Goal: Check status

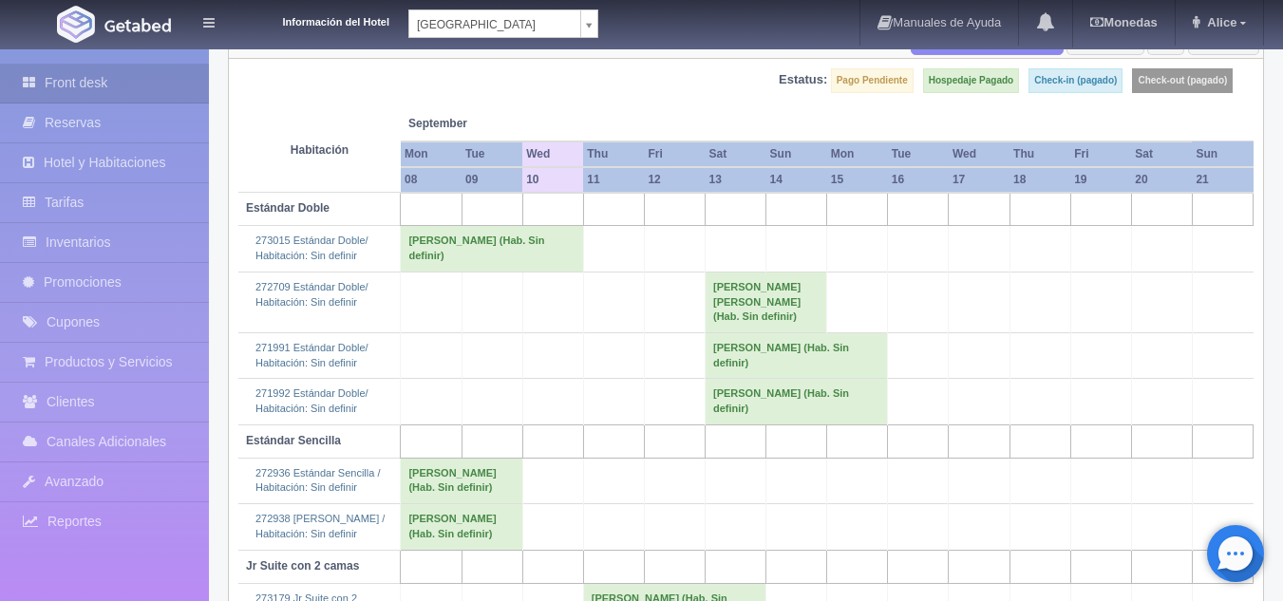
scroll to position [190, 0]
drag, startPoint x: 606, startPoint y: 291, endPoint x: 607, endPoint y: 349, distance: 57.9
click at [607, 333] on td at bounding box center [613, 303] width 61 height 61
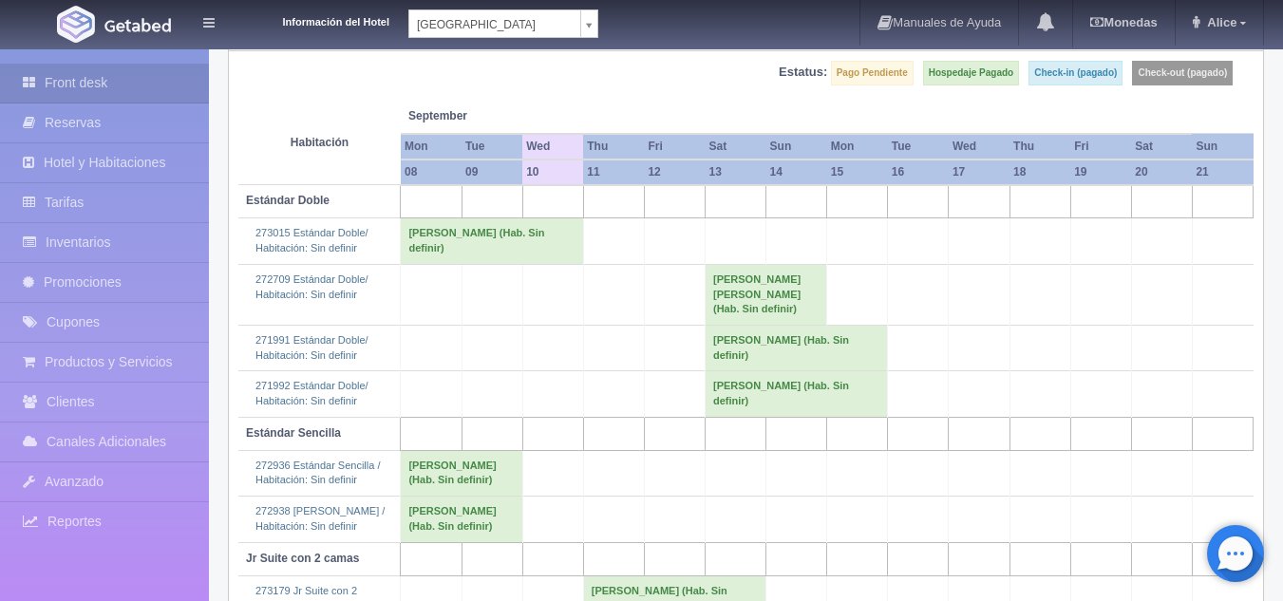
scroll to position [0, 0]
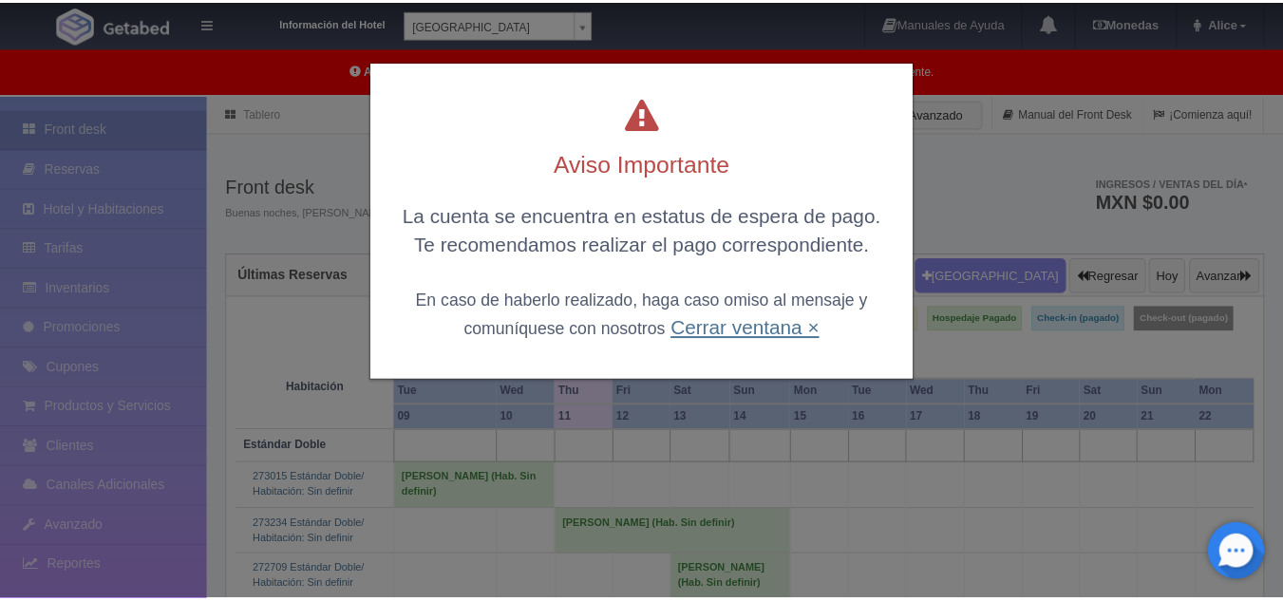
scroll to position [47, 0]
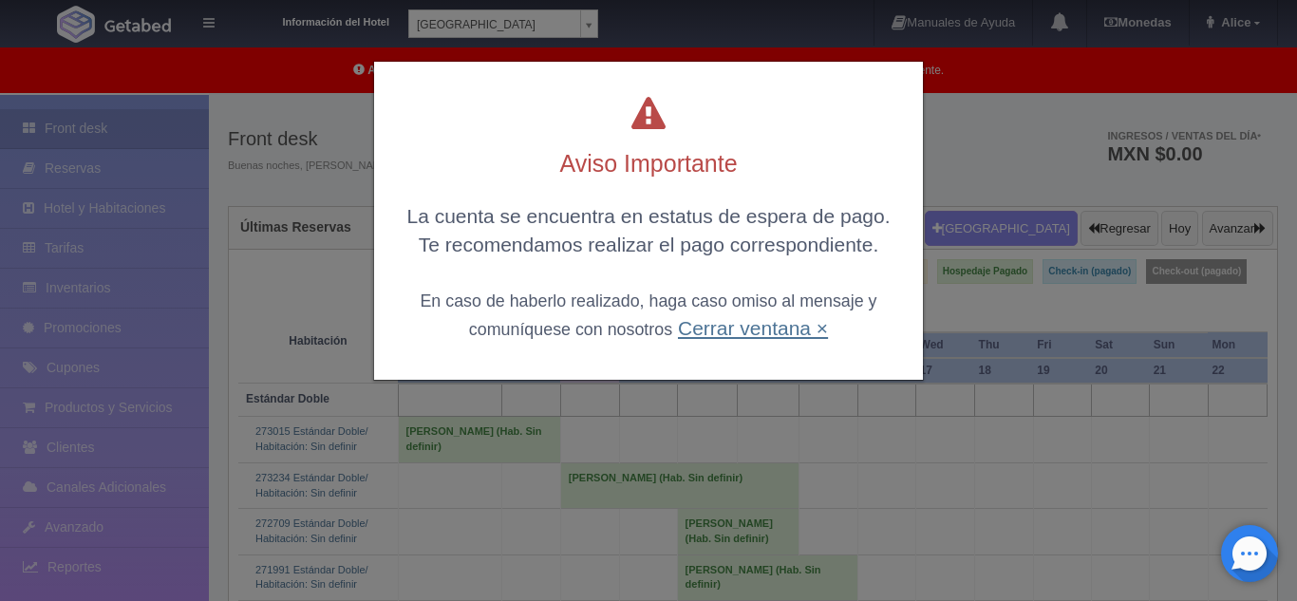
click at [702, 336] on link "Cerrar ventana ×" at bounding box center [753, 328] width 150 height 22
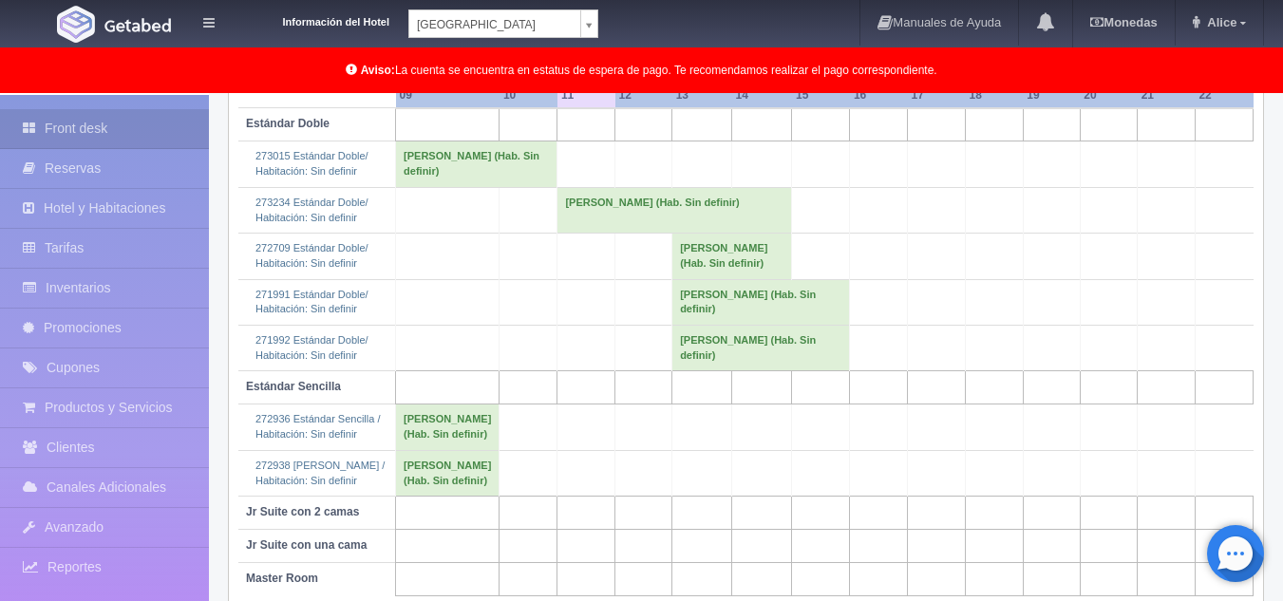
scroll to position [69, 0]
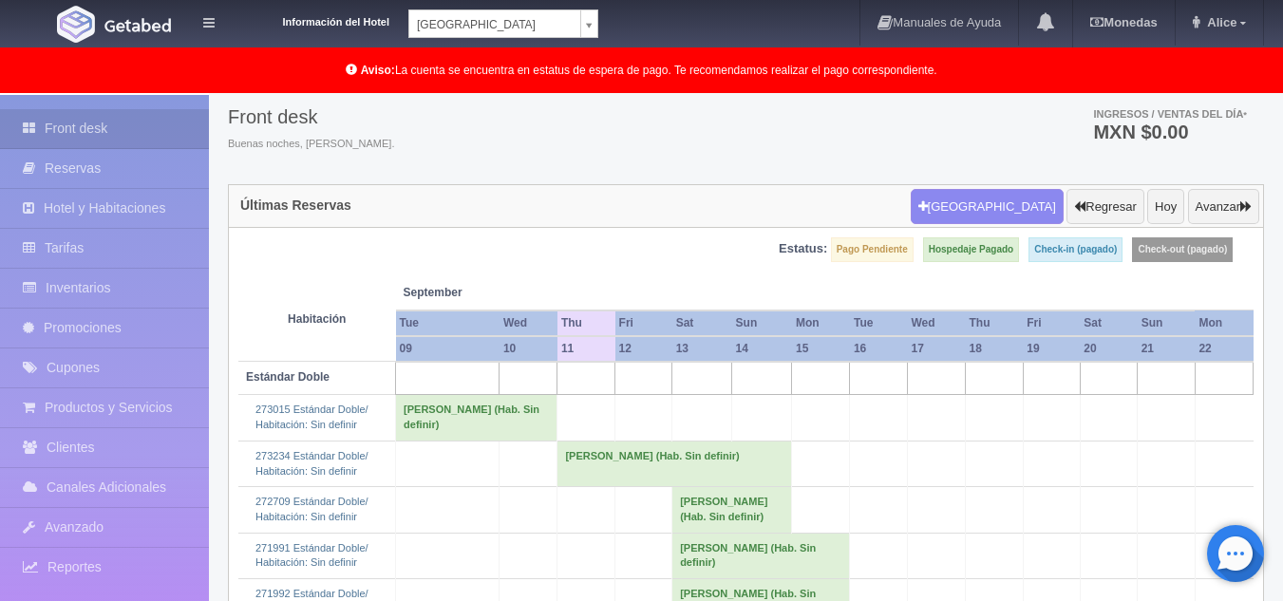
click at [639, 469] on td "[PERSON_NAME] (Hab. Sin definir)" at bounding box center [675, 464] width 235 height 46
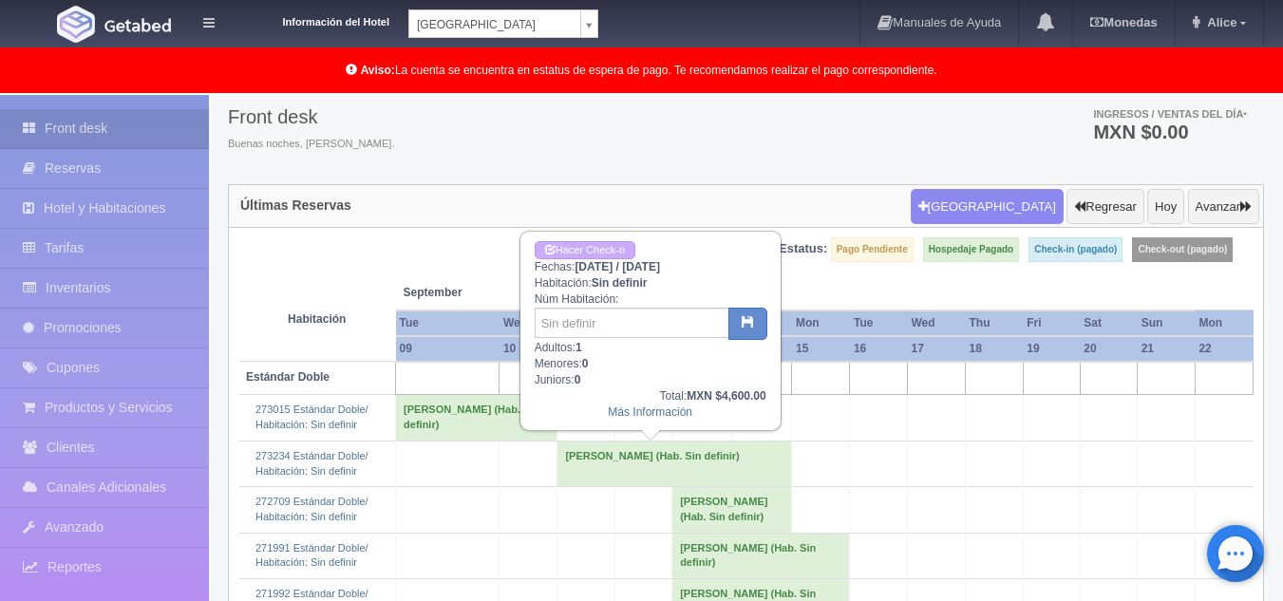
click at [886, 445] on td at bounding box center [879, 464] width 58 height 46
click at [672, 416] on link "Más Información" at bounding box center [650, 412] width 85 height 13
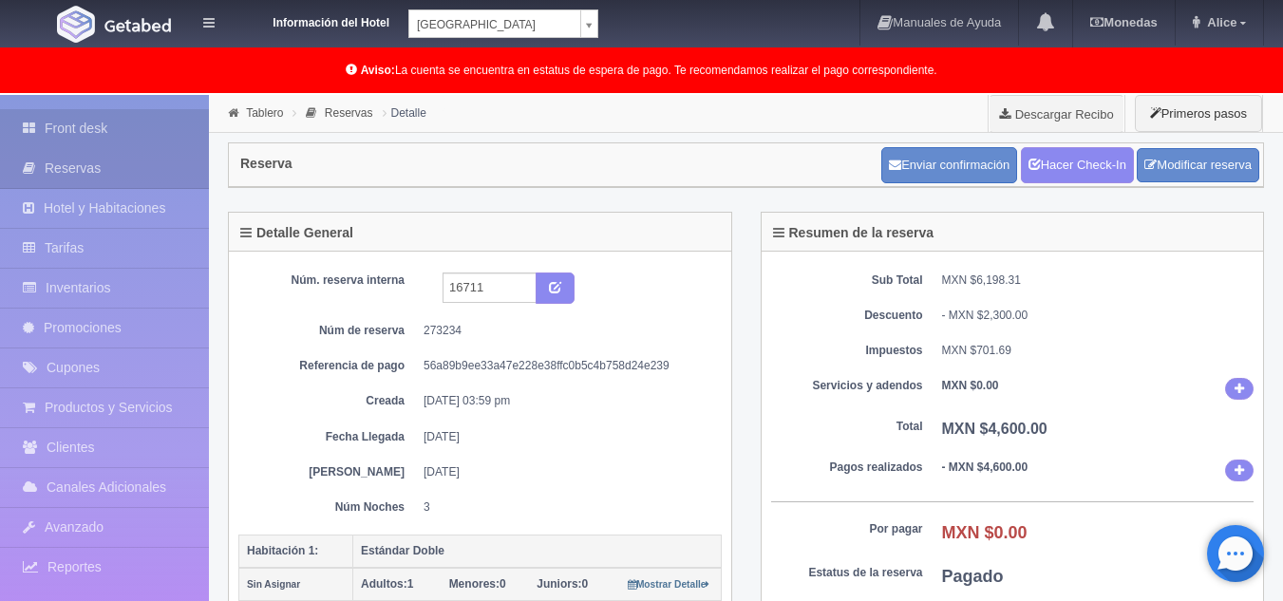
click at [112, 122] on link "Front desk" at bounding box center [104, 128] width 209 height 39
